Goal: Information Seeking & Learning: Learn about a topic

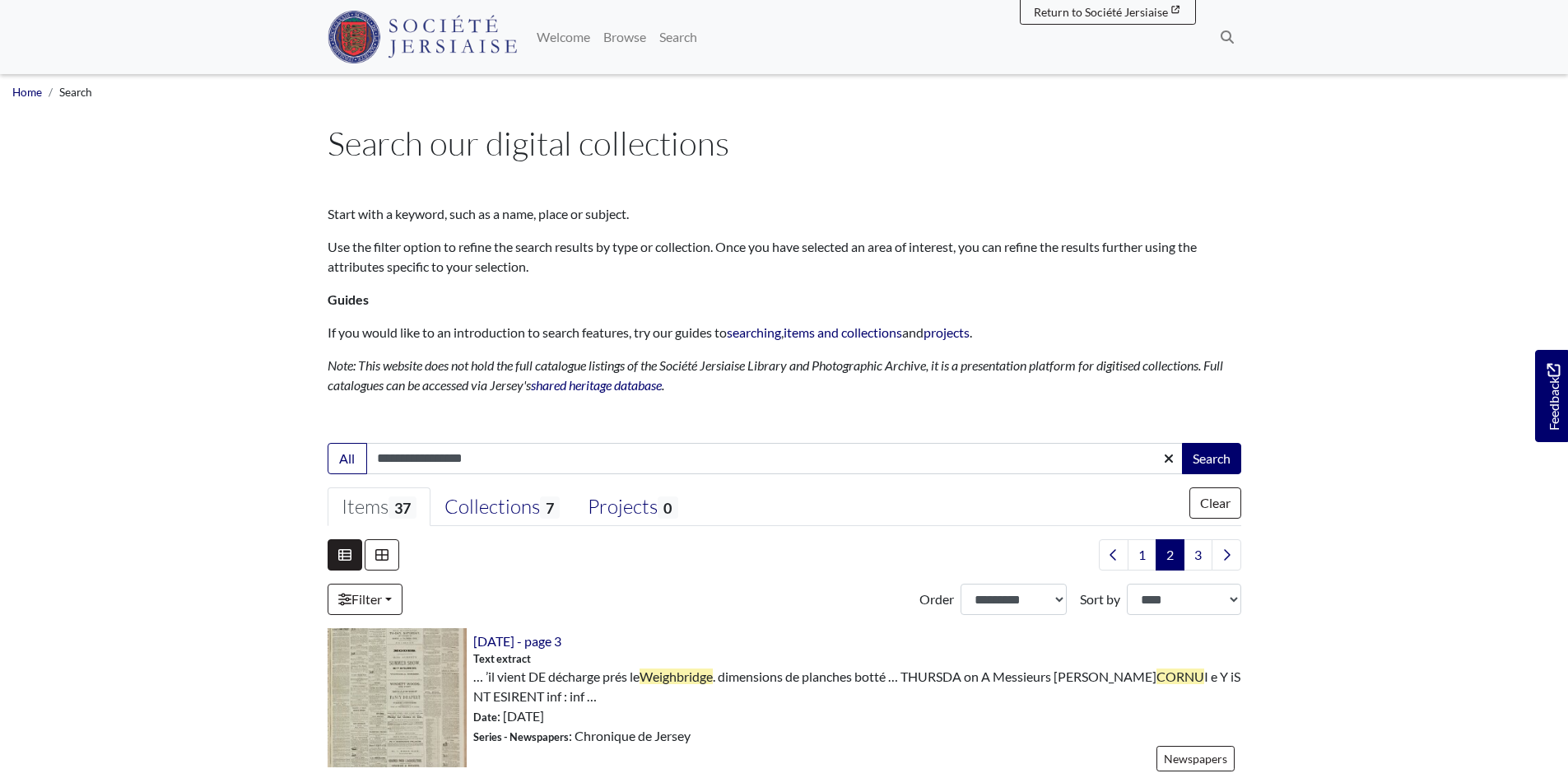
scroll to position [2469, 0]
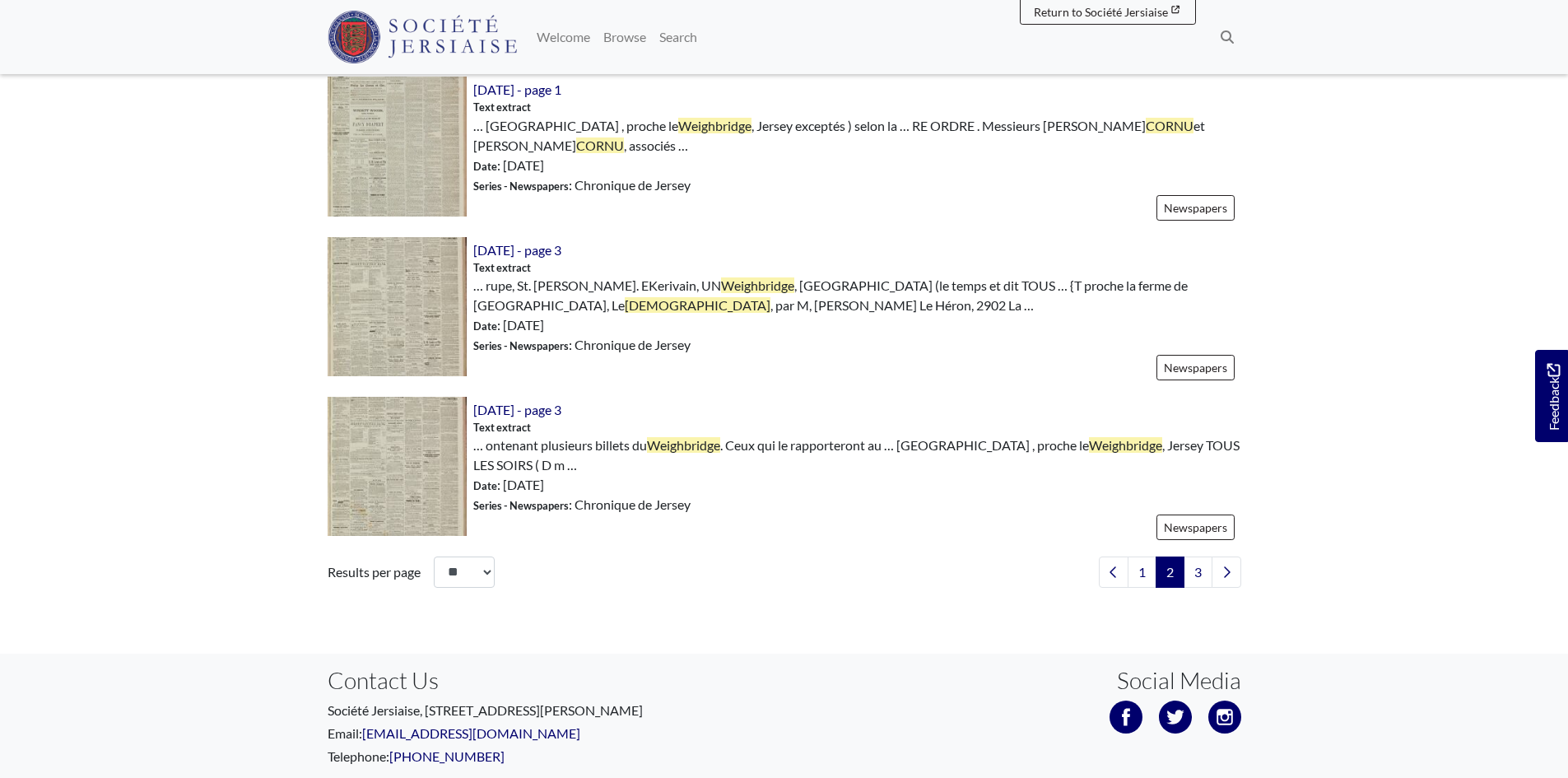
click at [363, 733] on p "Email: hello@societe.je" at bounding box center [550, 733] width 445 height 20
click at [1552, 776] on footer "Feedback Contact Us Société Jersiaise, 7 Pier Road, St Helier, Jersey, JE2 4XW …" at bounding box center [784, 742] width 1568 height 176
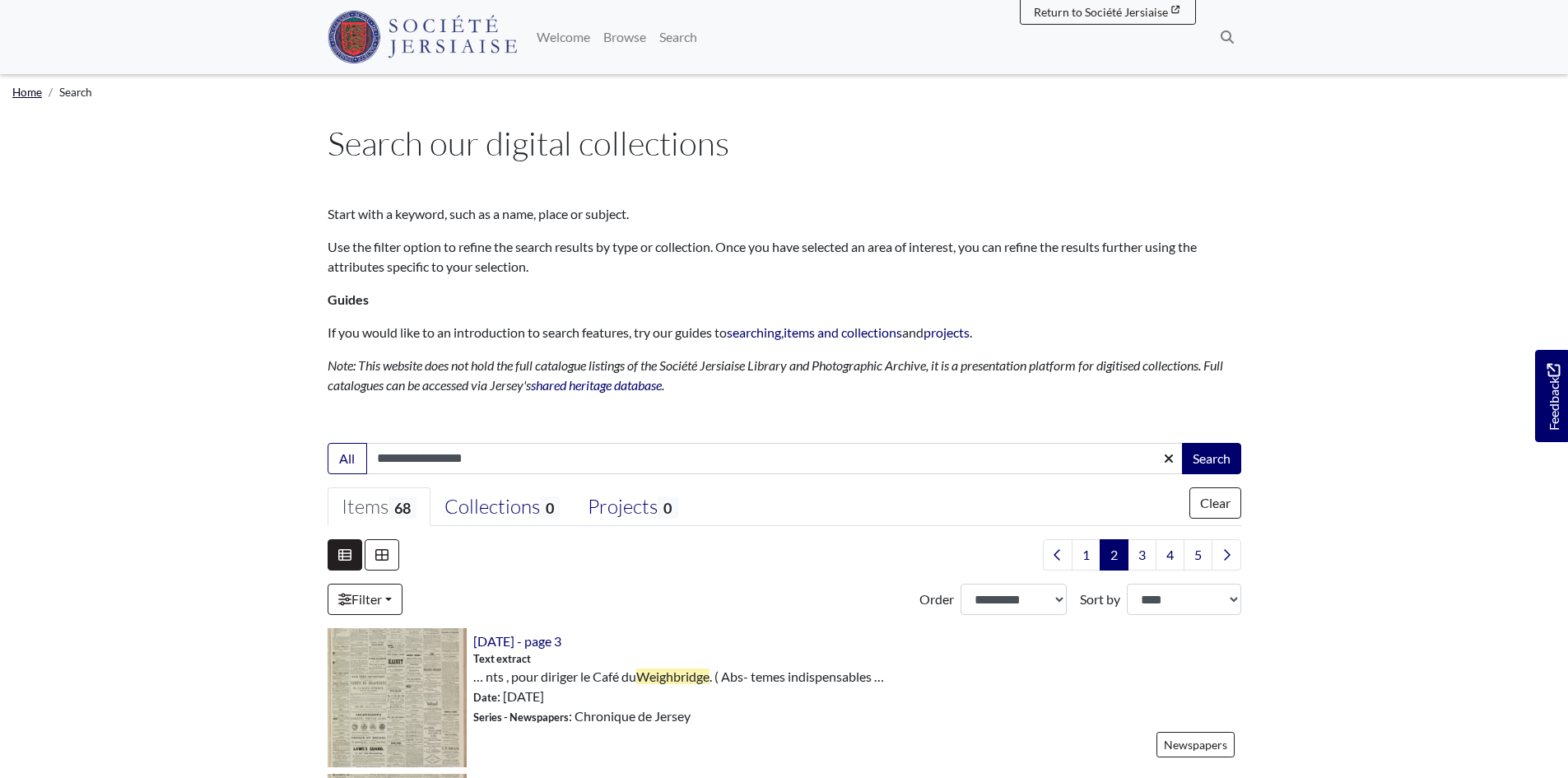
click at [27, 94] on link "Home" at bounding box center [27, 92] width 30 height 13
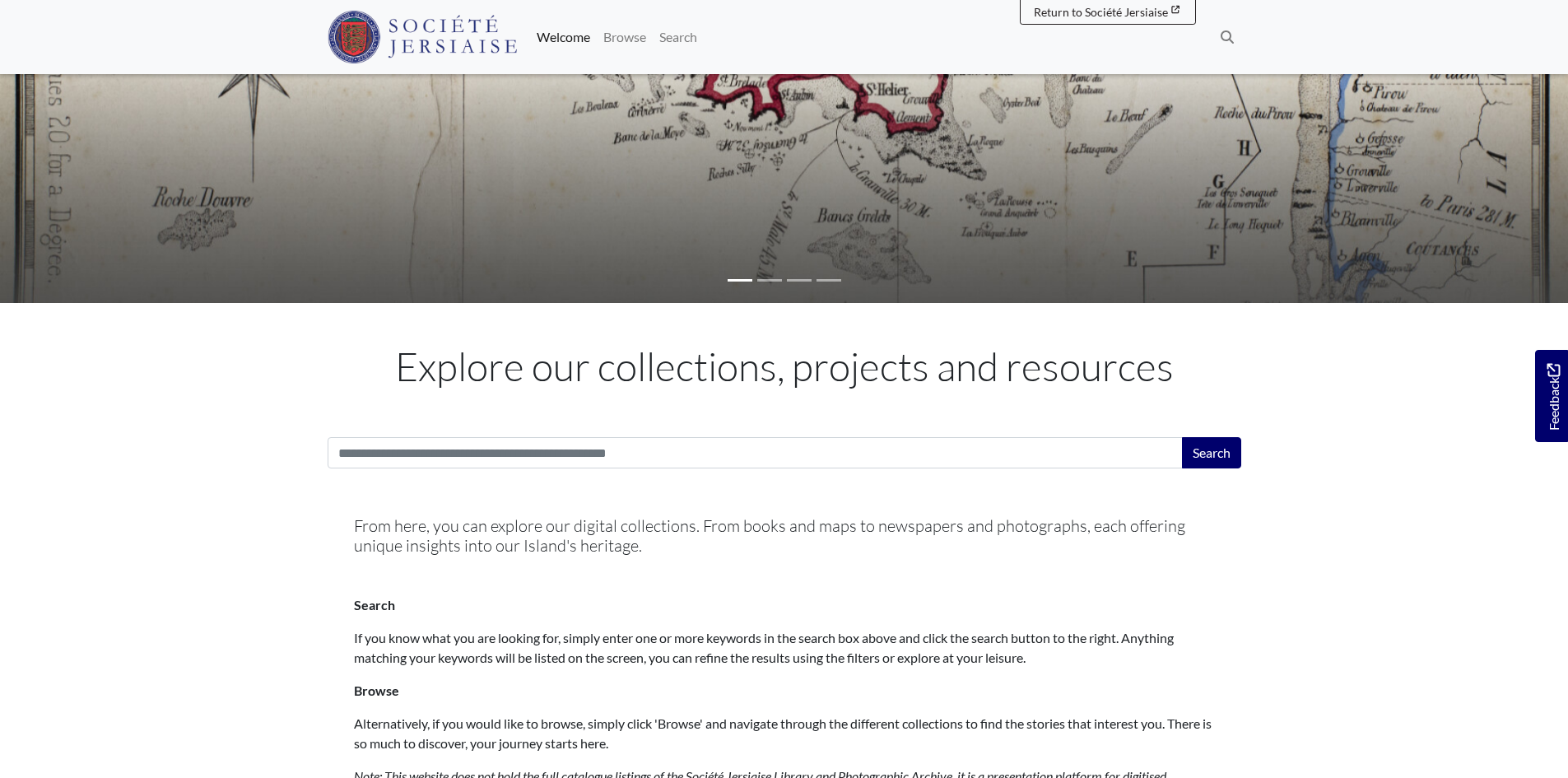
scroll to position [868, 0]
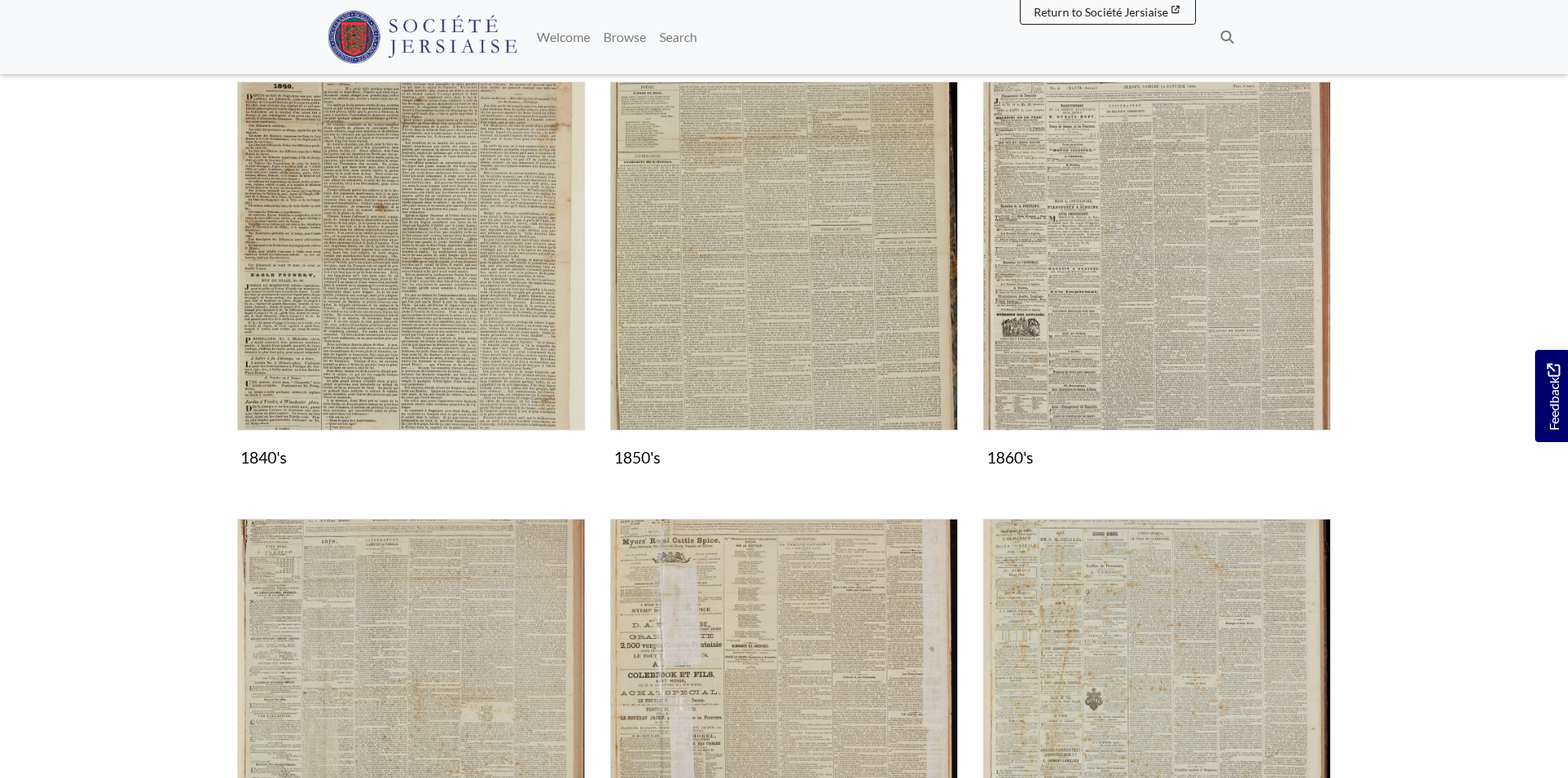
scroll to position [1070, 0]
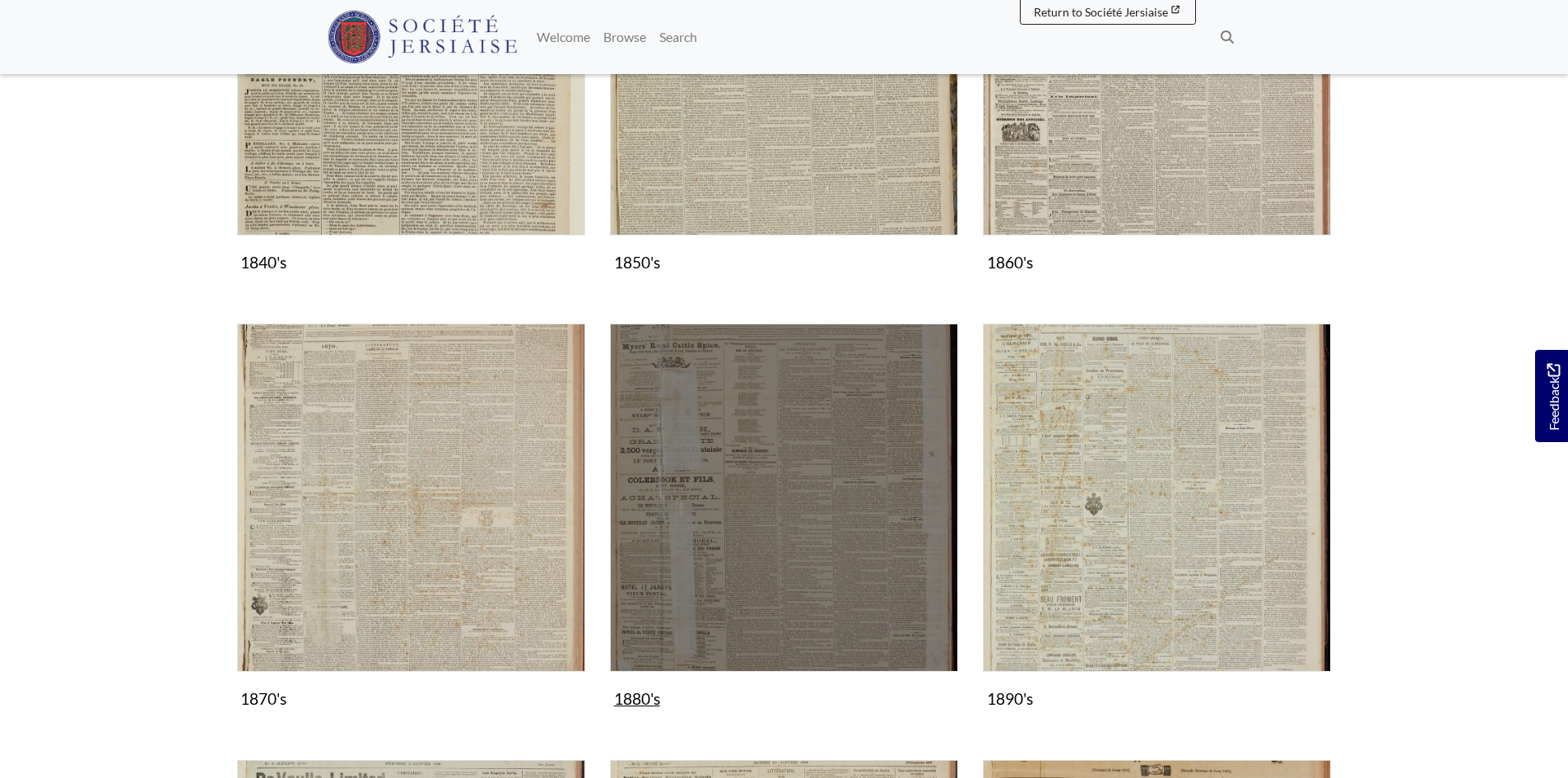
click at [785, 535] on img "Subcollection" at bounding box center [784, 498] width 348 height 348
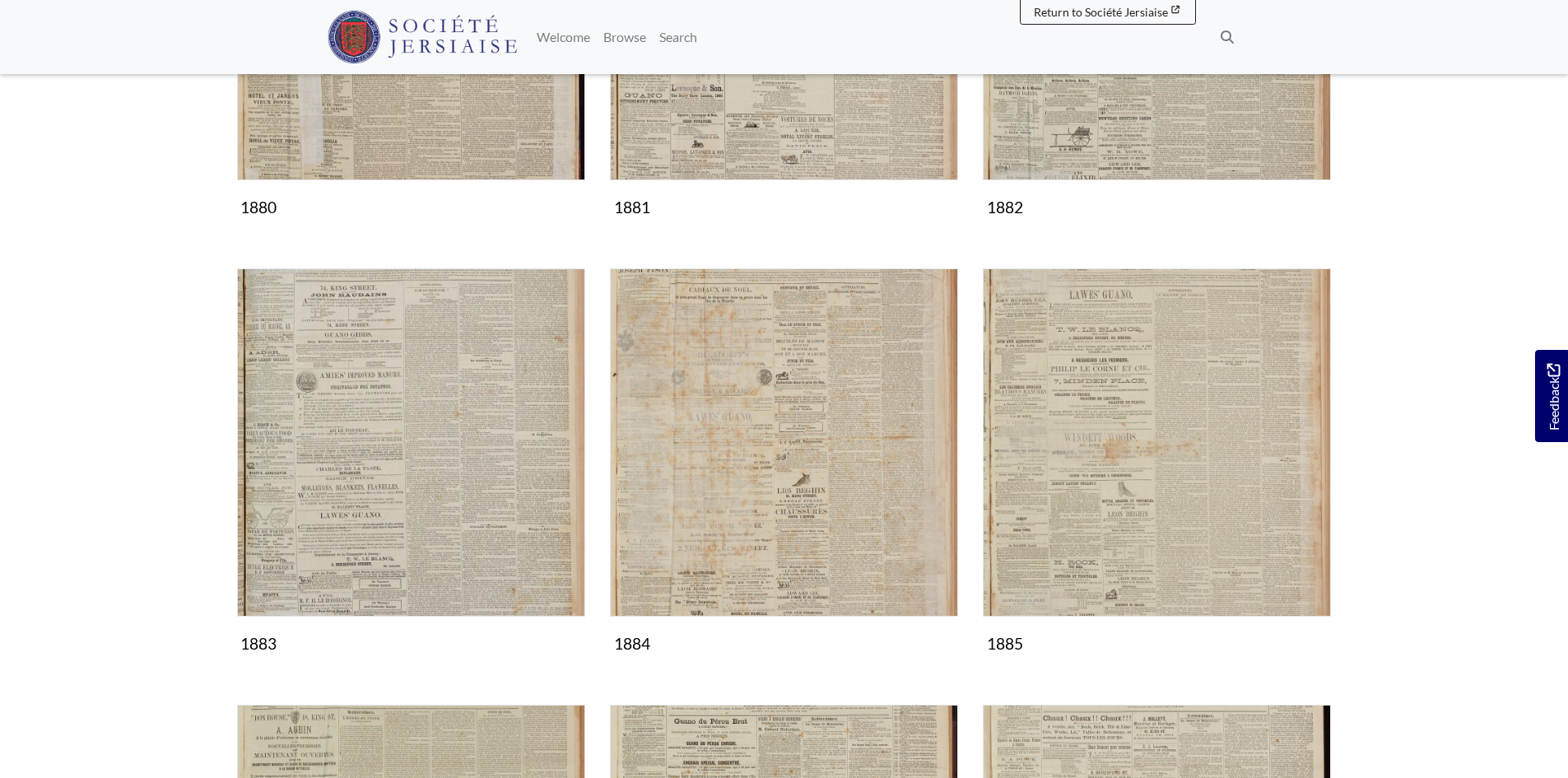
scroll to position [659, 0]
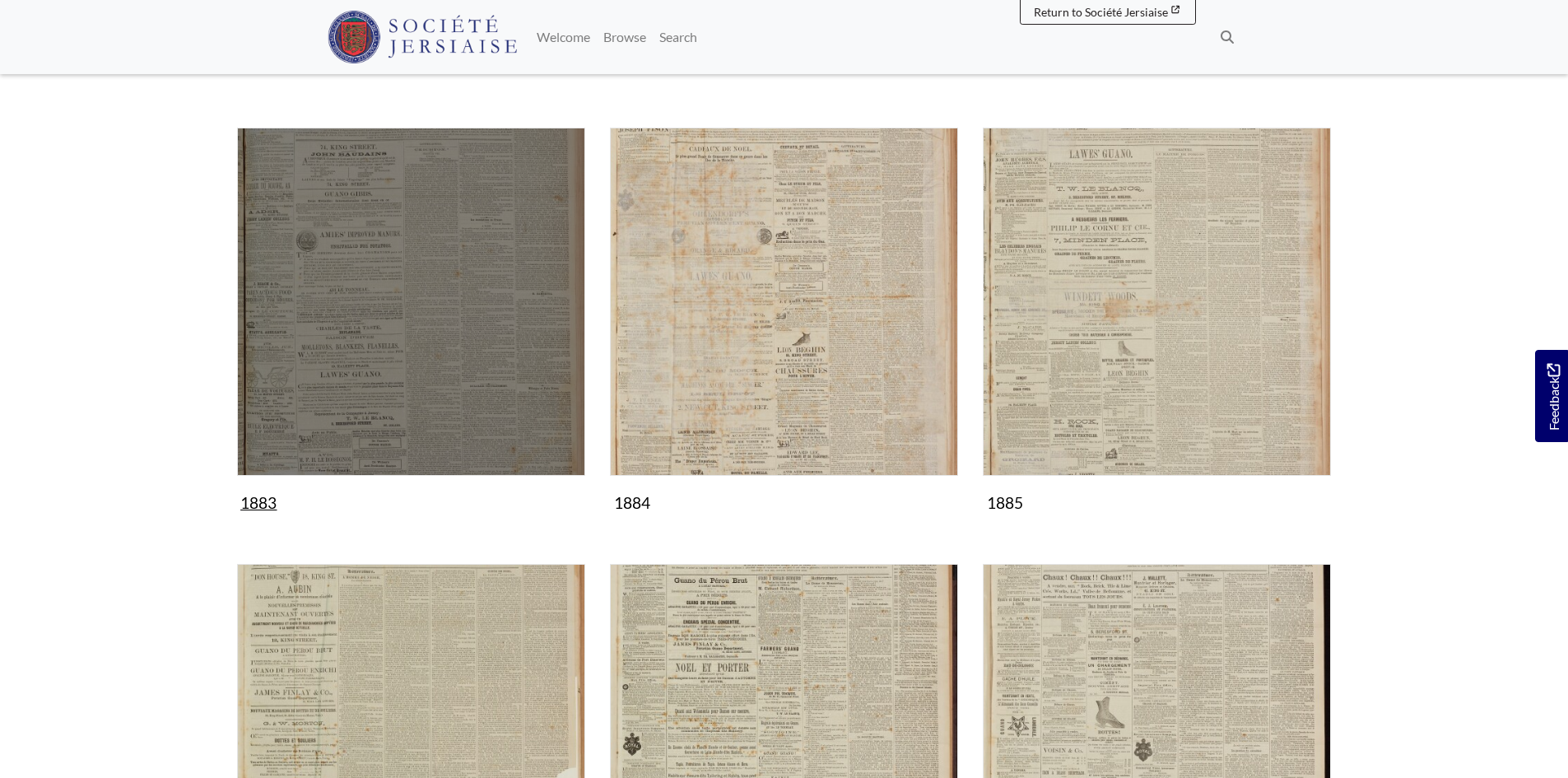
click at [406, 402] on img "Subcollection" at bounding box center [411, 302] width 348 height 348
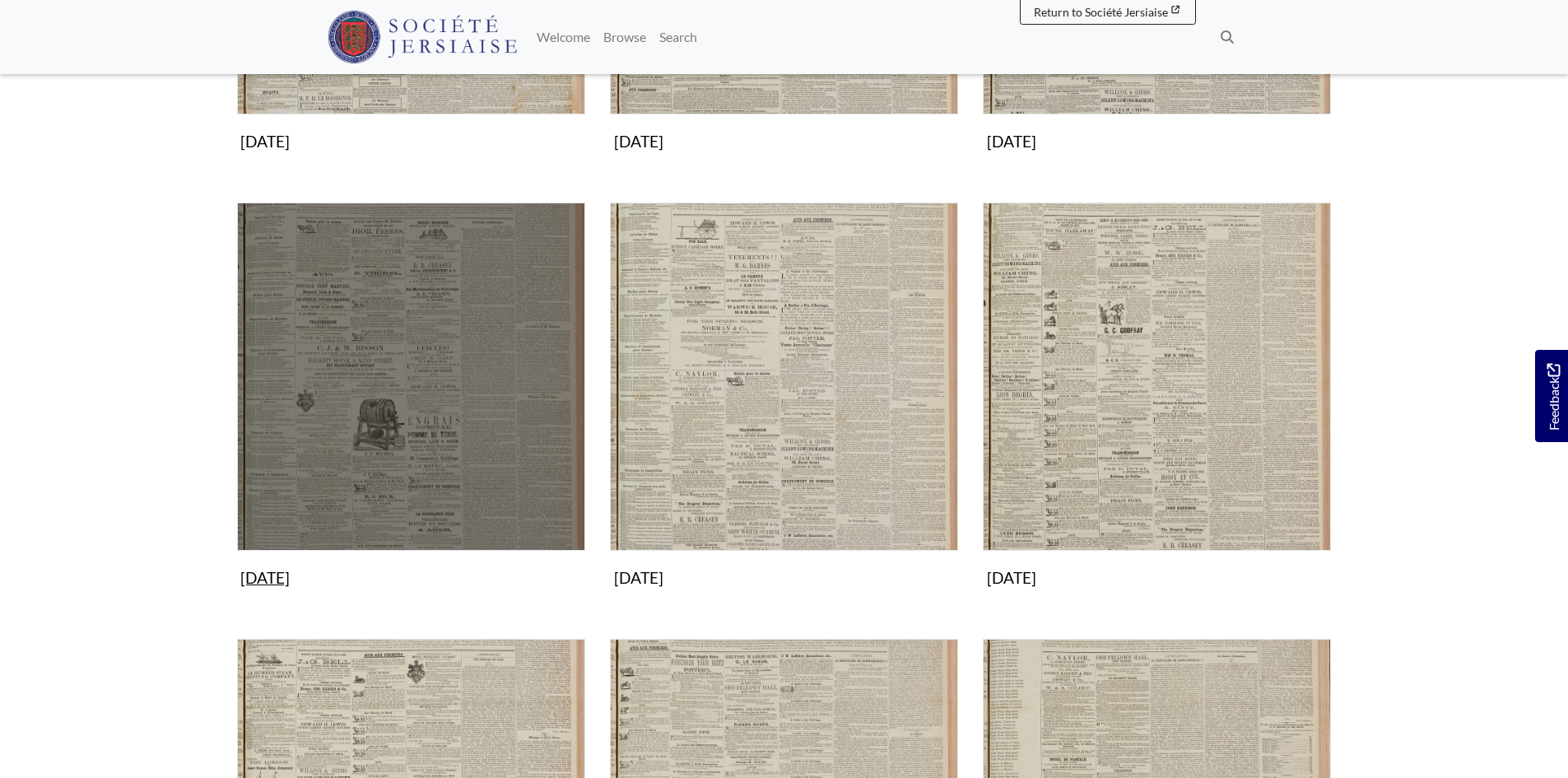
scroll to position [741, 0]
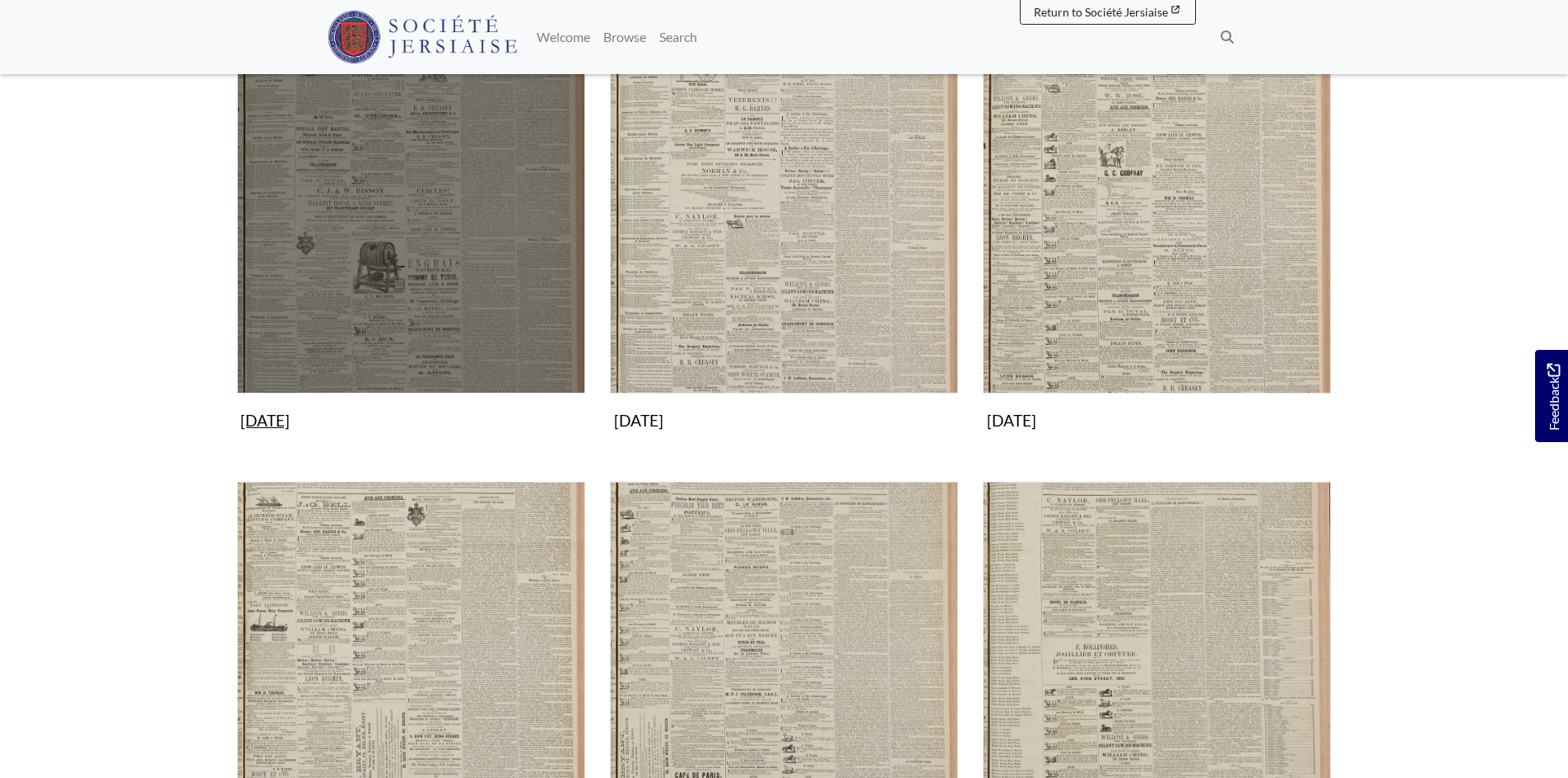
click at [412, 228] on img "Subcollection" at bounding box center [411, 220] width 348 height 348
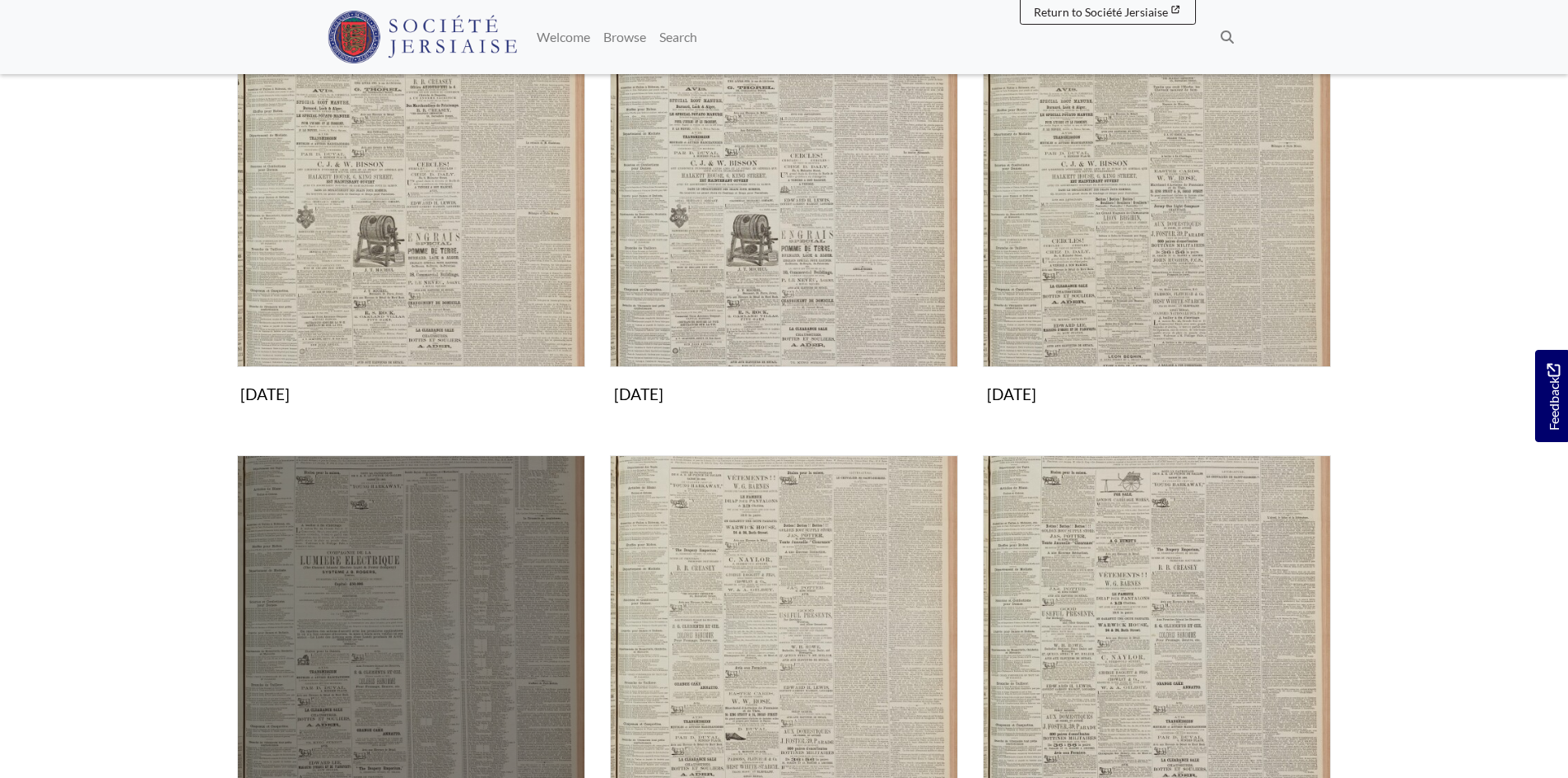
scroll to position [411, 0]
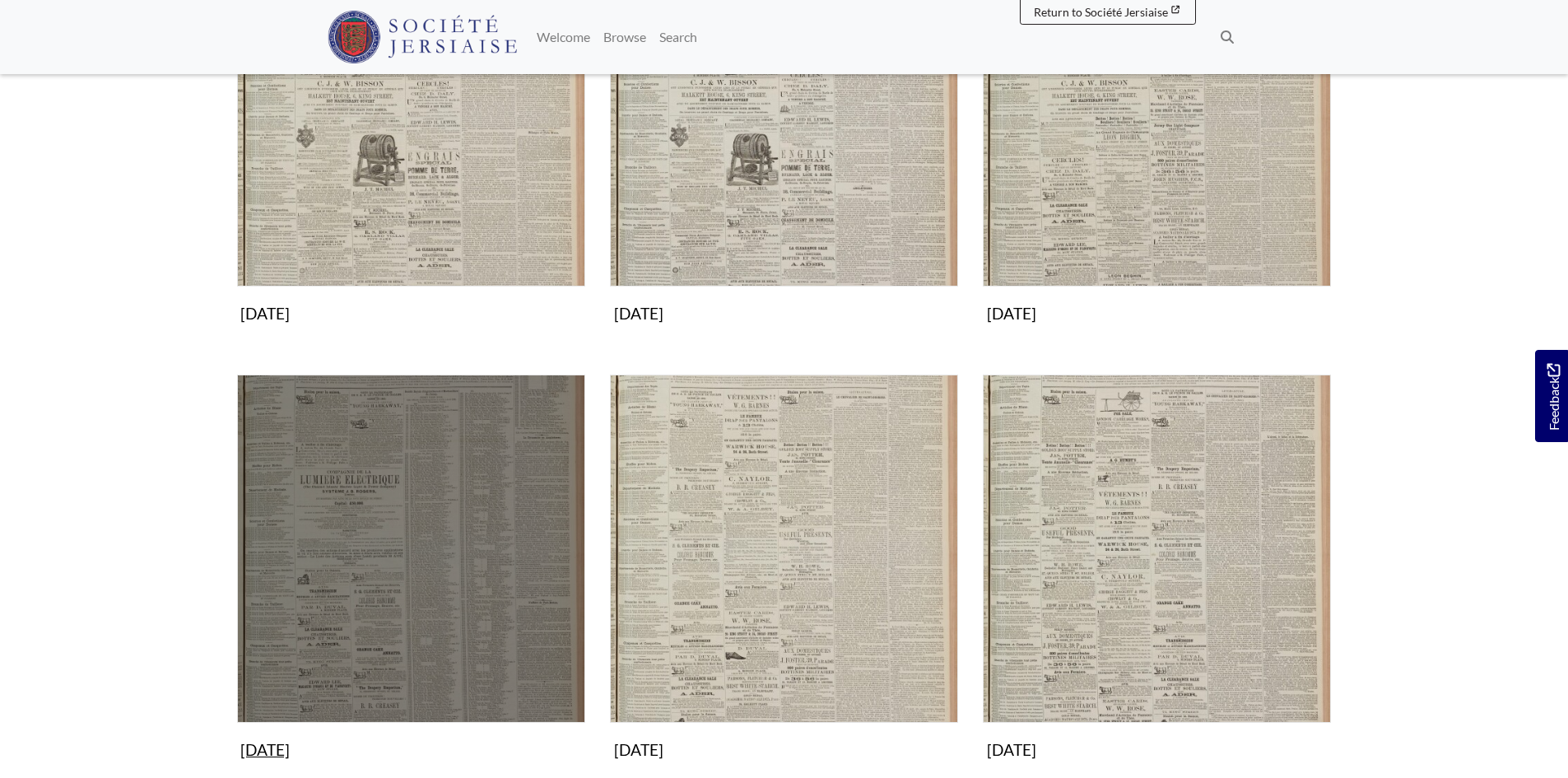
click at [429, 552] on img "Subcollection" at bounding box center [411, 549] width 348 height 348
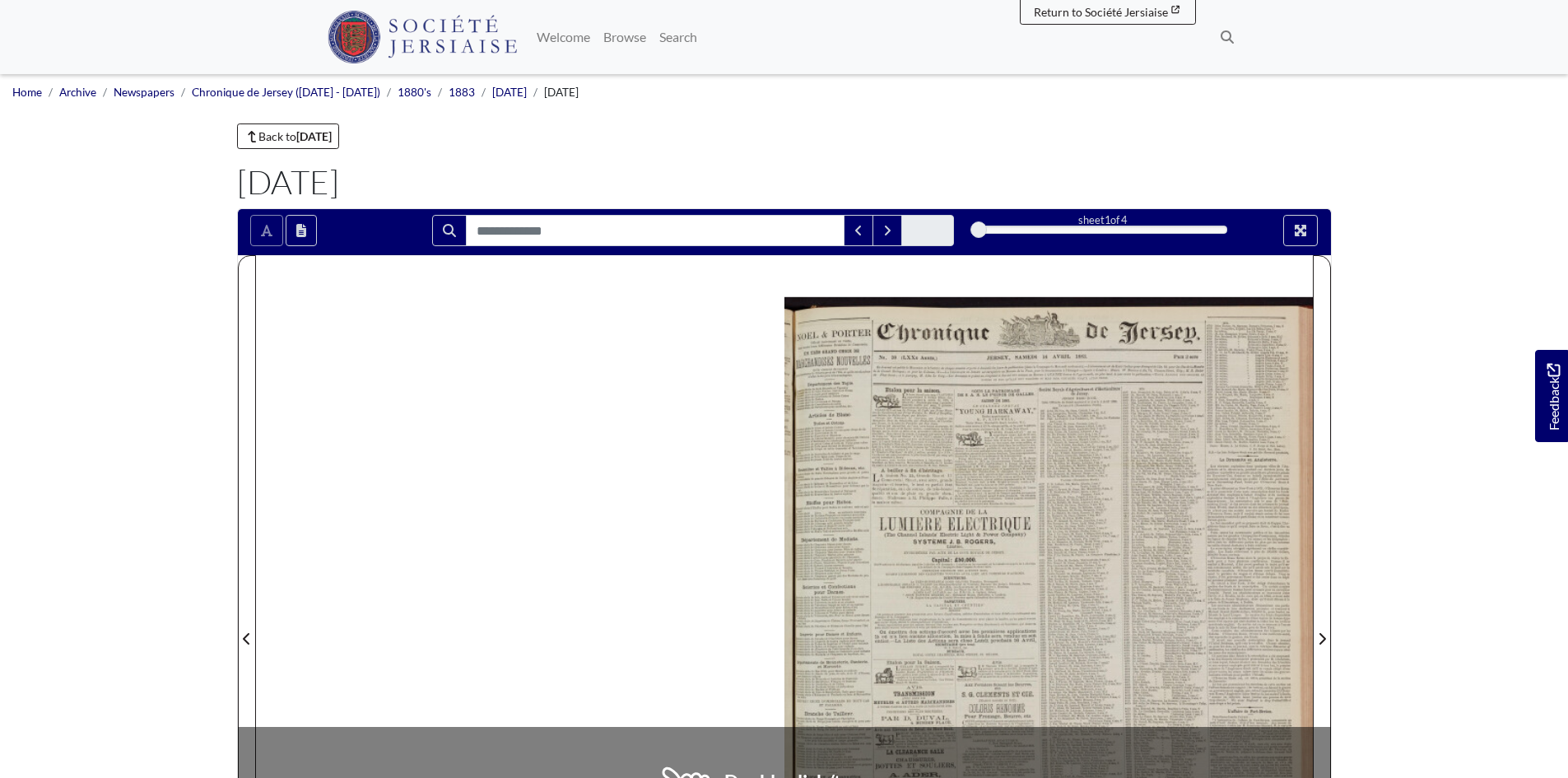
click at [1029, 419] on div at bounding box center [1049, 629] width 528 height 747
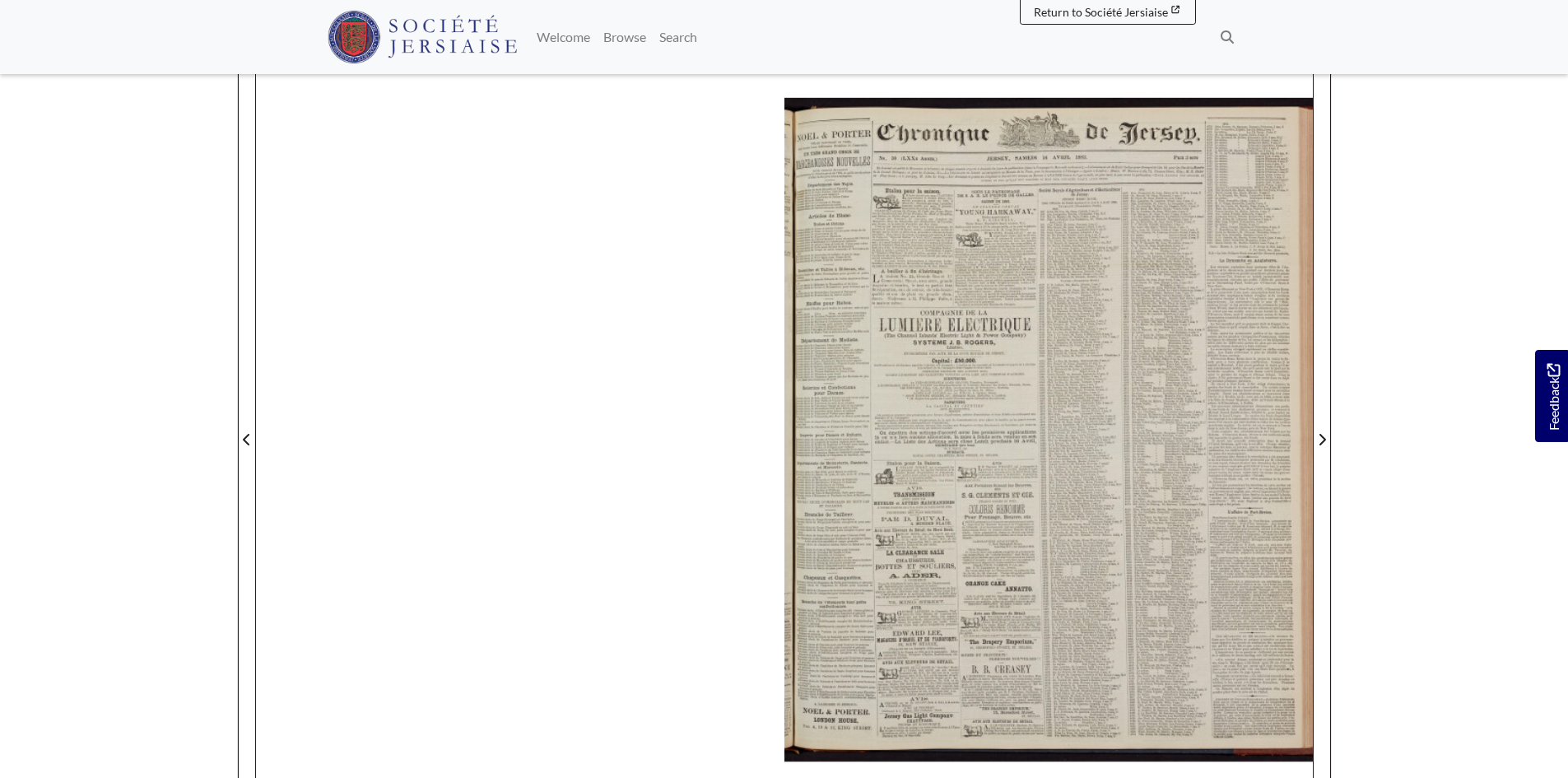
scroll to position [622, 0]
